Goal: Task Accomplishment & Management: Use online tool/utility

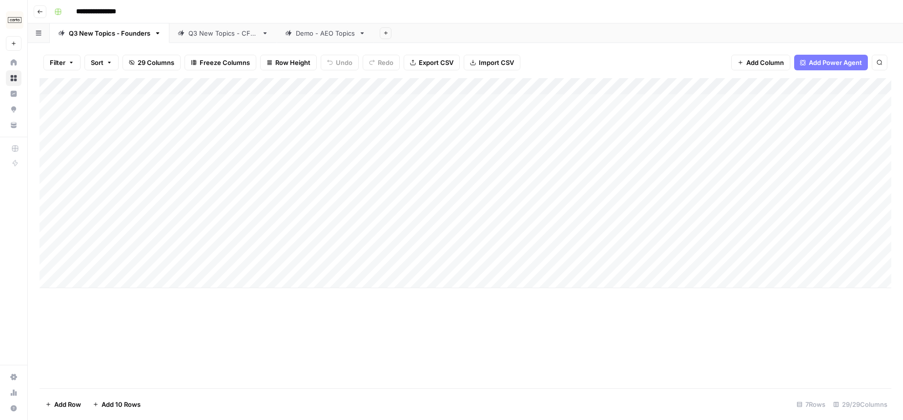
click at [615, 30] on div "Add Sheet" at bounding box center [638, 33] width 529 height 20
click at [223, 33] on div "Q3 New Topics - CFOs" at bounding box center [222, 33] width 69 height 10
click at [126, 36] on div "Q3 New Topics - Founders" at bounding box center [110, 33] width 82 height 10
